Goal: Task Accomplishment & Management: Complete application form

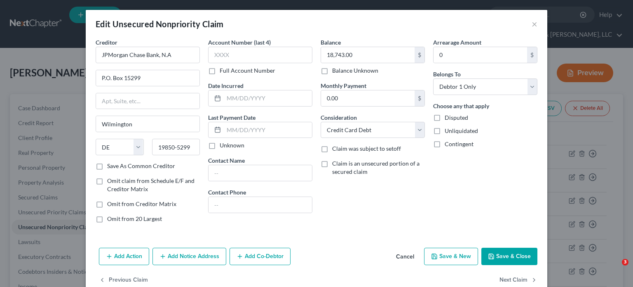
select select "7"
select select "2"
select select "0"
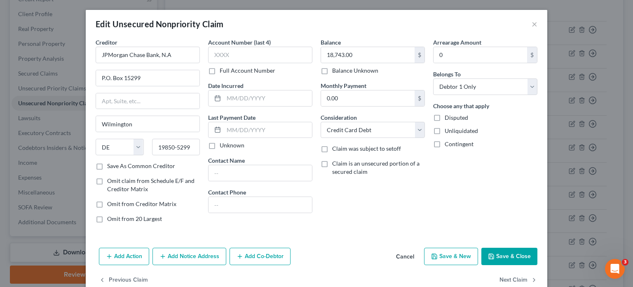
scroll to position [17, 0]
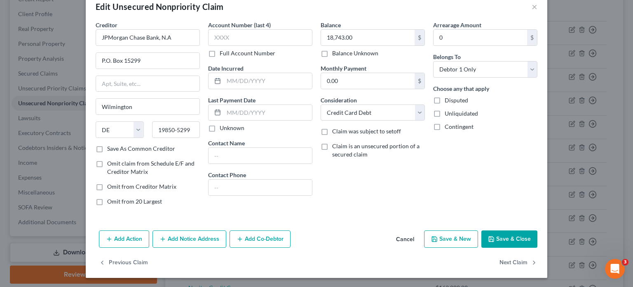
click at [499, 236] on button "Save & Close" at bounding box center [510, 238] width 56 height 17
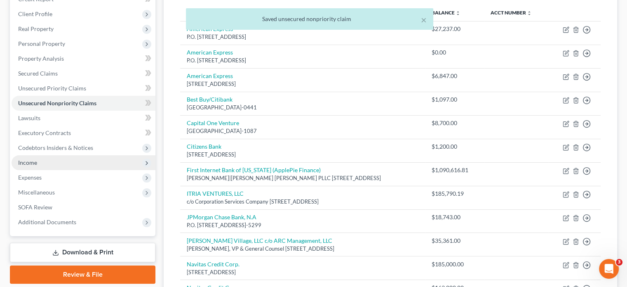
click at [23, 159] on span "Income" at bounding box center [27, 162] width 19 height 7
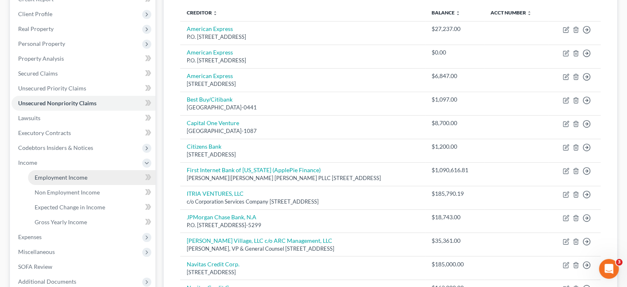
click at [77, 174] on span "Employment Income" at bounding box center [61, 177] width 53 height 7
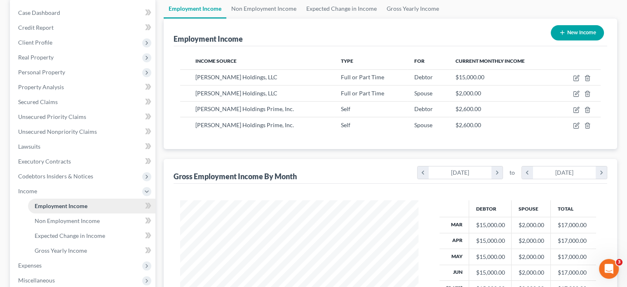
scroll to position [177, 0]
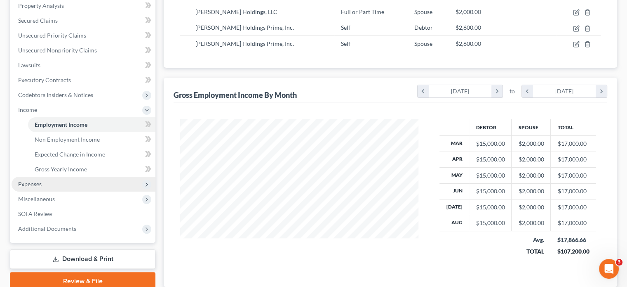
click at [28, 180] on span "Expenses" at bounding box center [30, 183] width 24 height 7
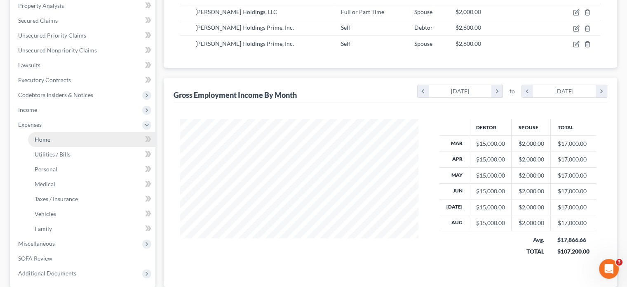
click at [42, 136] on span "Home" at bounding box center [43, 139] width 16 height 7
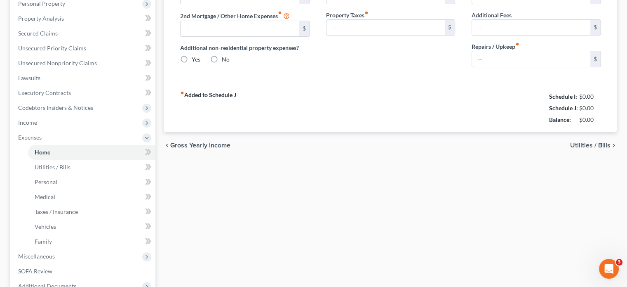
type input "2,359.69"
type input "446.06"
radio input "true"
type input "313.02"
type input "540.25"
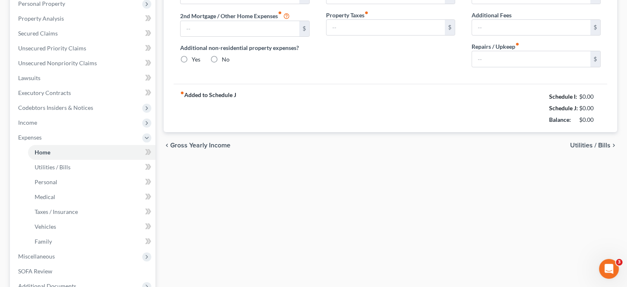
type input "65.00"
type input "0.00"
type input "550.00"
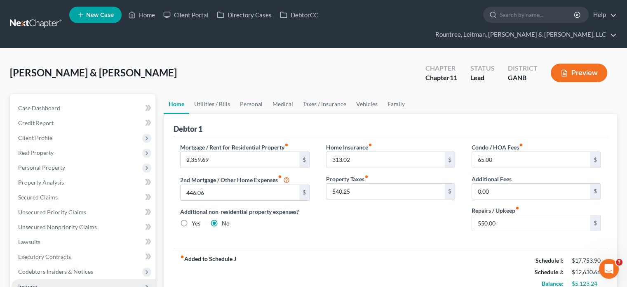
click at [28, 282] on span "Income" at bounding box center [27, 285] width 19 height 7
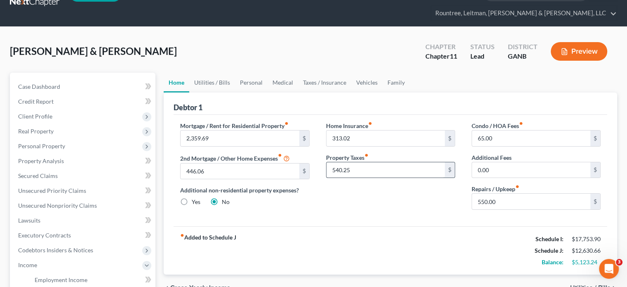
scroll to position [41, 0]
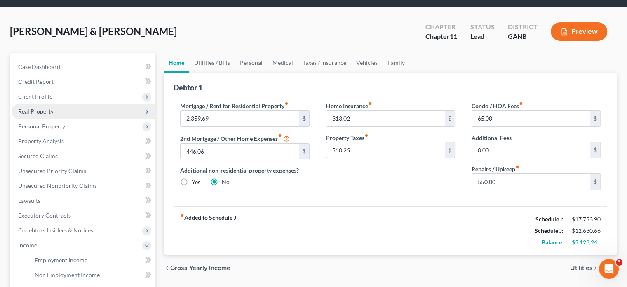
click at [46, 108] on span "Real Property" at bounding box center [35, 111] width 35 height 7
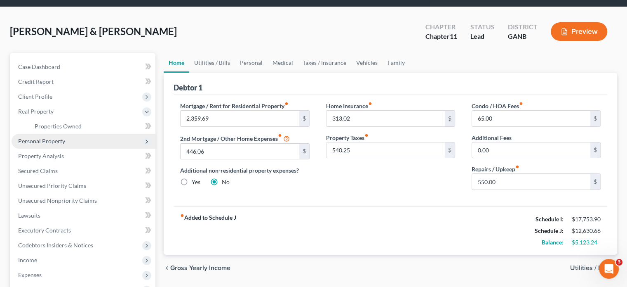
click at [51, 137] on span "Personal Property" at bounding box center [41, 140] width 47 height 7
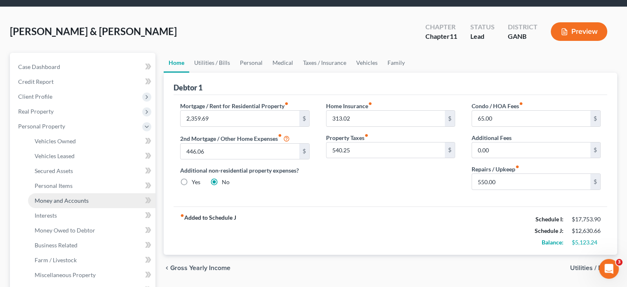
click at [55, 197] on span "Money and Accounts" at bounding box center [62, 200] width 54 height 7
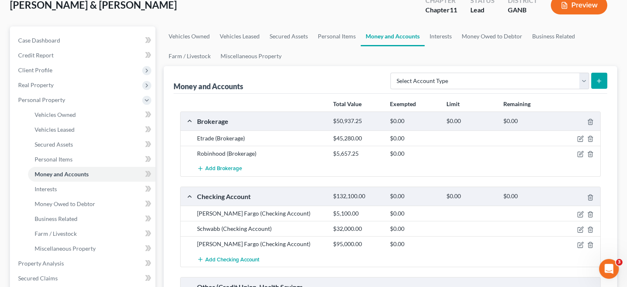
scroll to position [82, 0]
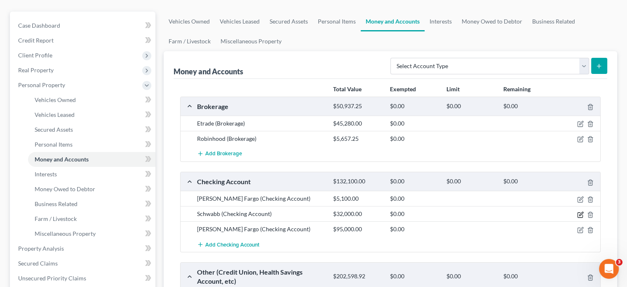
click at [579, 211] on icon "button" at bounding box center [580, 214] width 7 height 7
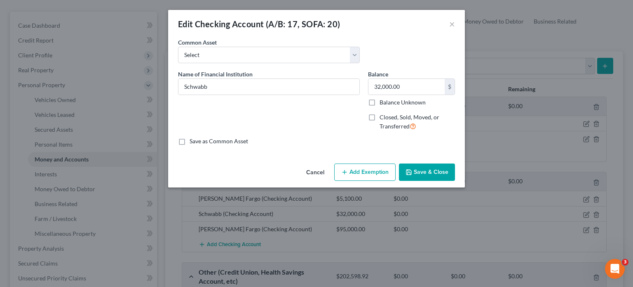
click at [318, 170] on button "Cancel" at bounding box center [315, 172] width 31 height 16
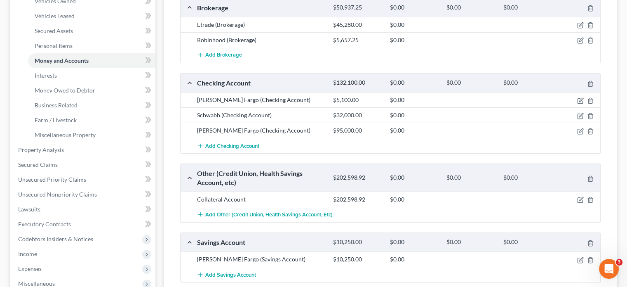
scroll to position [183, 0]
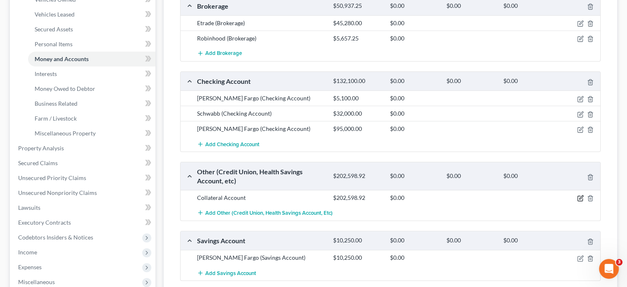
click at [581, 195] on icon "button" at bounding box center [580, 198] width 7 height 7
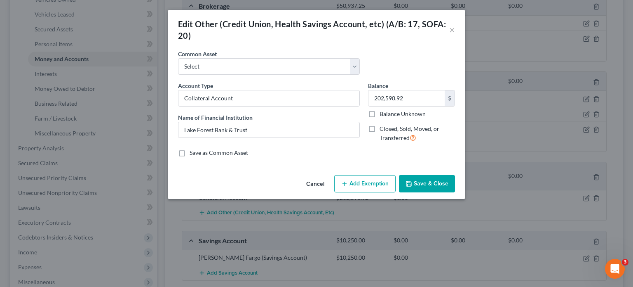
click at [429, 186] on button "Save & Close" at bounding box center [427, 183] width 56 height 17
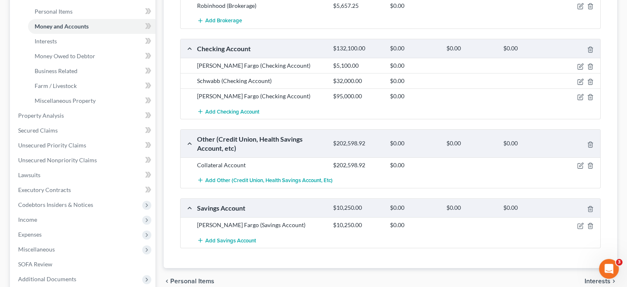
scroll to position [265, 0]
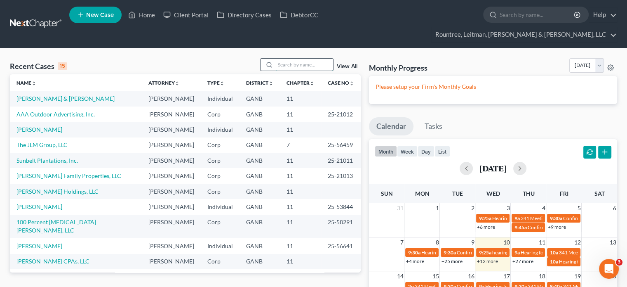
drag, startPoint x: 306, startPoint y: 51, endPoint x: 313, endPoint y: 47, distance: 8.3
click at [307, 59] on input "search" at bounding box center [304, 65] width 58 height 12
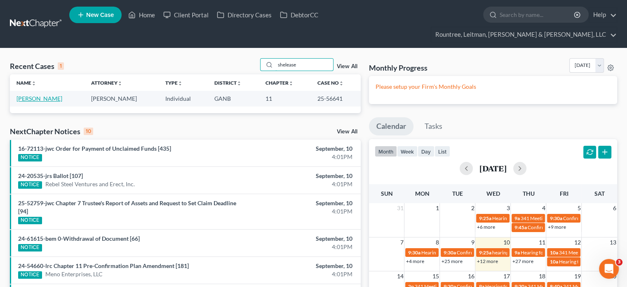
type input "shelease"
click at [26, 95] on link "Allen, Shelease" at bounding box center [39, 98] width 46 height 7
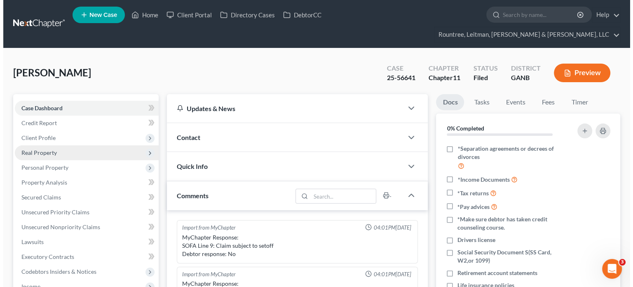
scroll to position [172, 0]
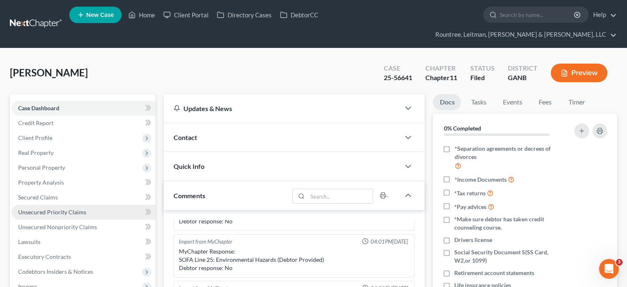
click at [61, 208] on span "Unsecured Priority Claims" at bounding box center [52, 211] width 68 height 7
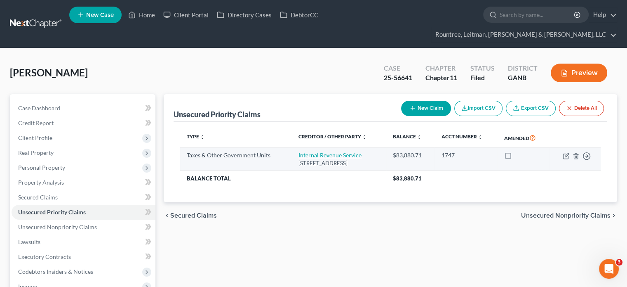
click at [326, 151] on link "Internal Revenue Service" at bounding box center [330, 154] width 63 height 7
select select "0"
select select "39"
select select "0"
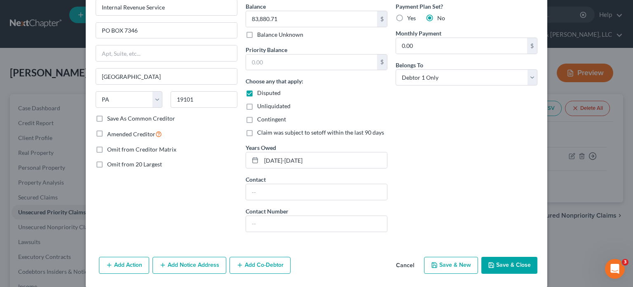
scroll to position [82, 0]
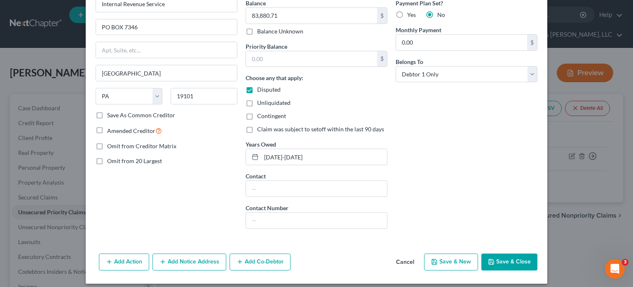
click at [503, 260] on button "Save & Close" at bounding box center [510, 261] width 56 height 17
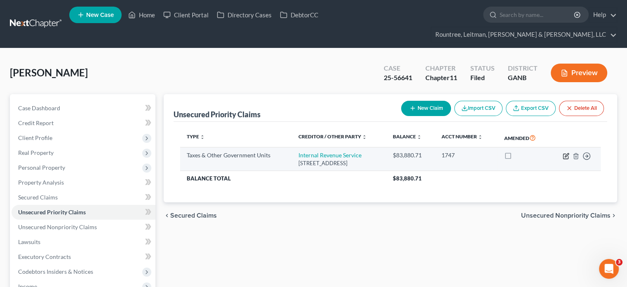
click at [567, 153] on icon "button" at bounding box center [566, 156] width 7 height 7
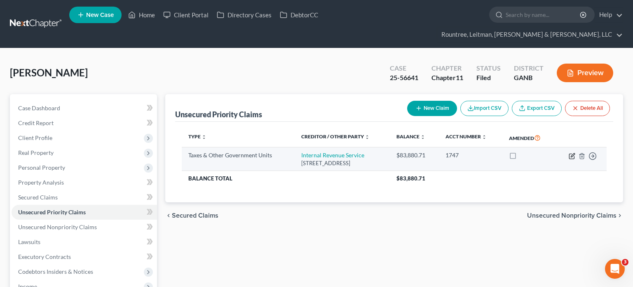
select select "0"
select select "39"
select select "0"
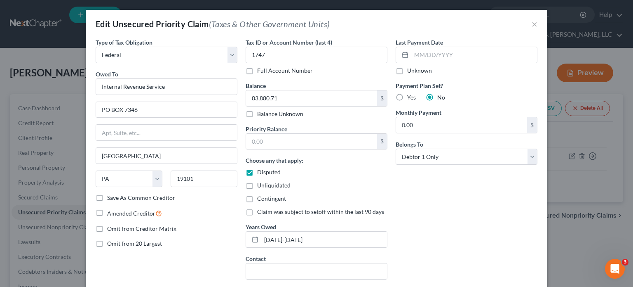
click at [431, 217] on div "Last Payment Date Unknown Payment Plan Set? Yes No Monthly Payment 0.00 $ Belon…" at bounding box center [467, 178] width 150 height 280
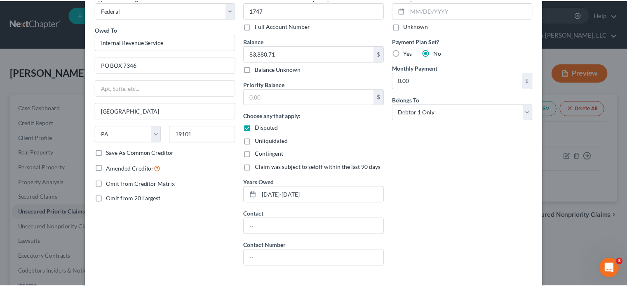
scroll to position [88, 0]
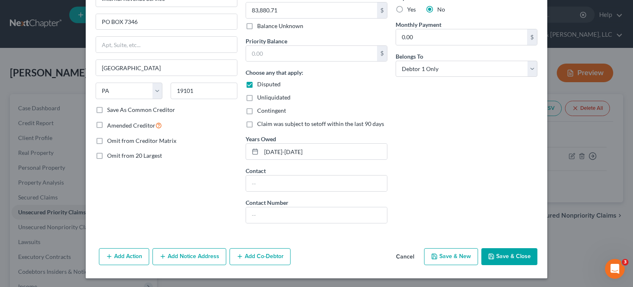
click at [499, 254] on button "Save & Close" at bounding box center [510, 256] width 56 height 17
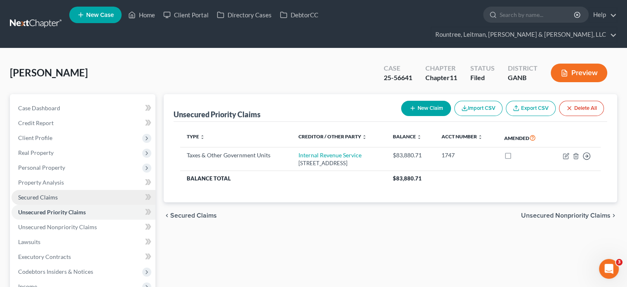
click at [46, 190] on link "Secured Claims" at bounding box center [84, 197] width 144 height 15
